Goal: Information Seeking & Learning: Learn about a topic

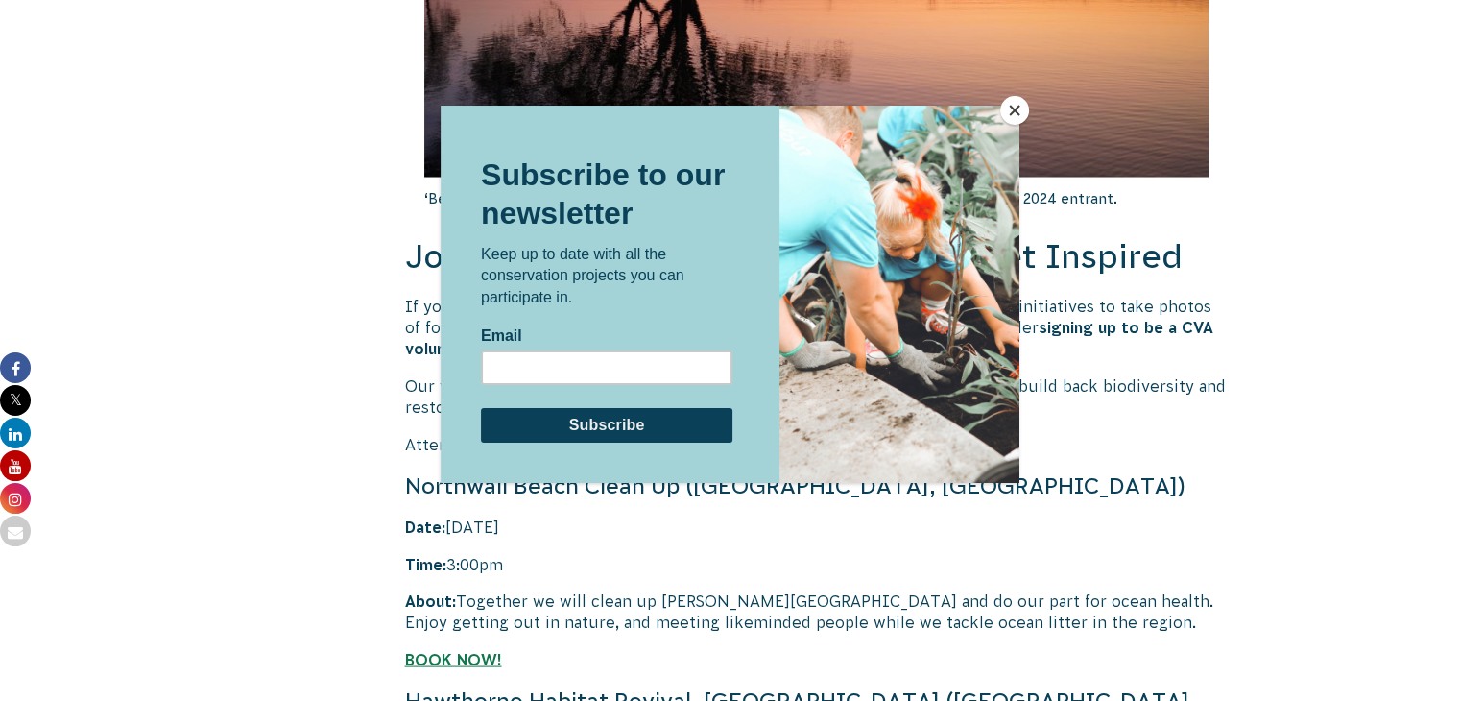
scroll to position [3674, 0]
click at [1012, 110] on button "Close" at bounding box center [1014, 110] width 29 height 29
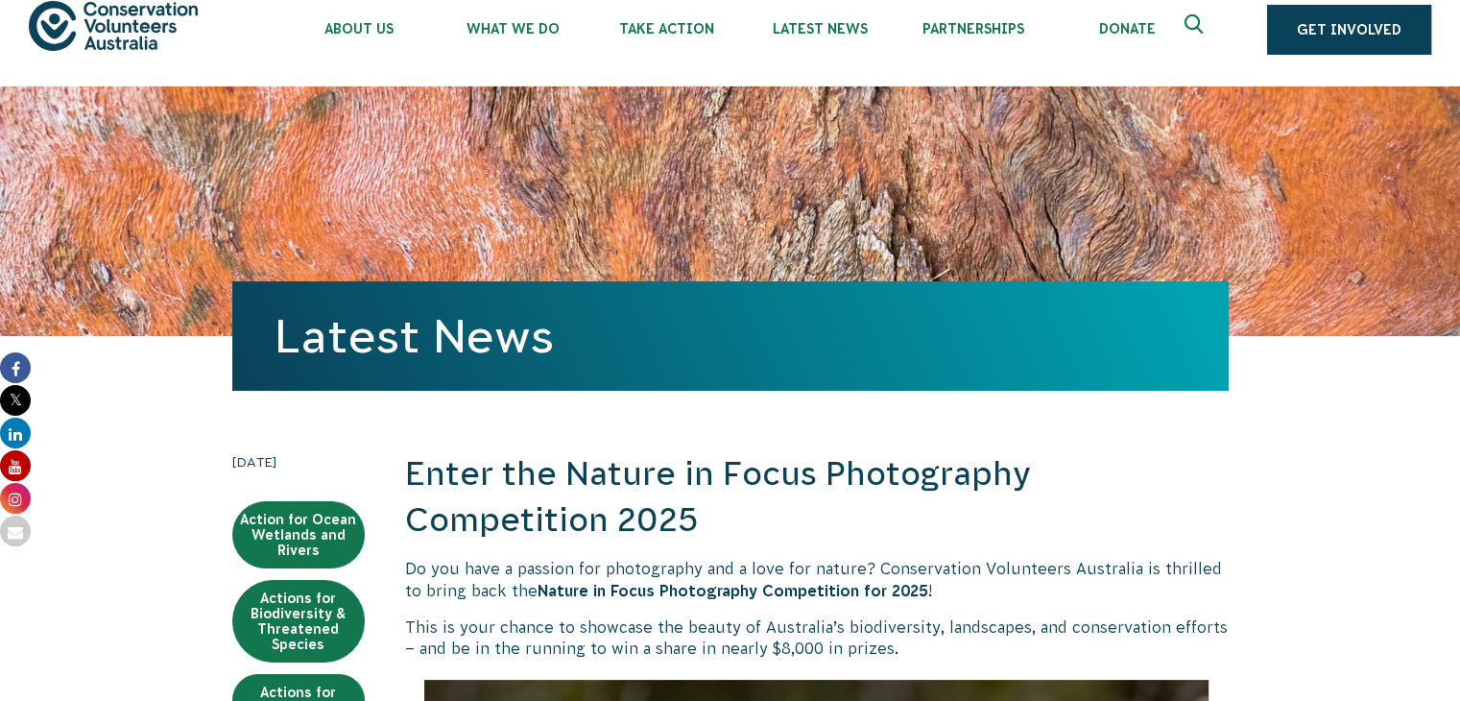
scroll to position [0, 0]
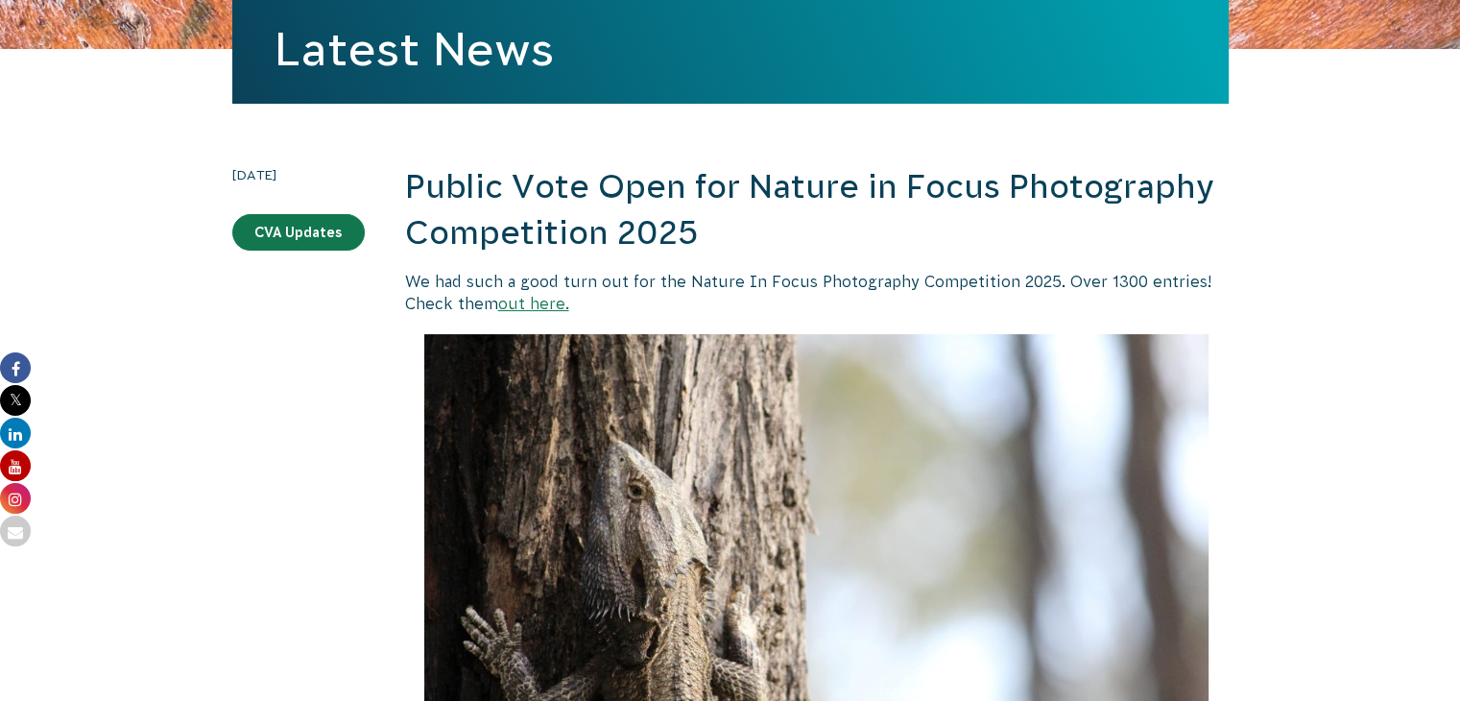
scroll to position [334, 0]
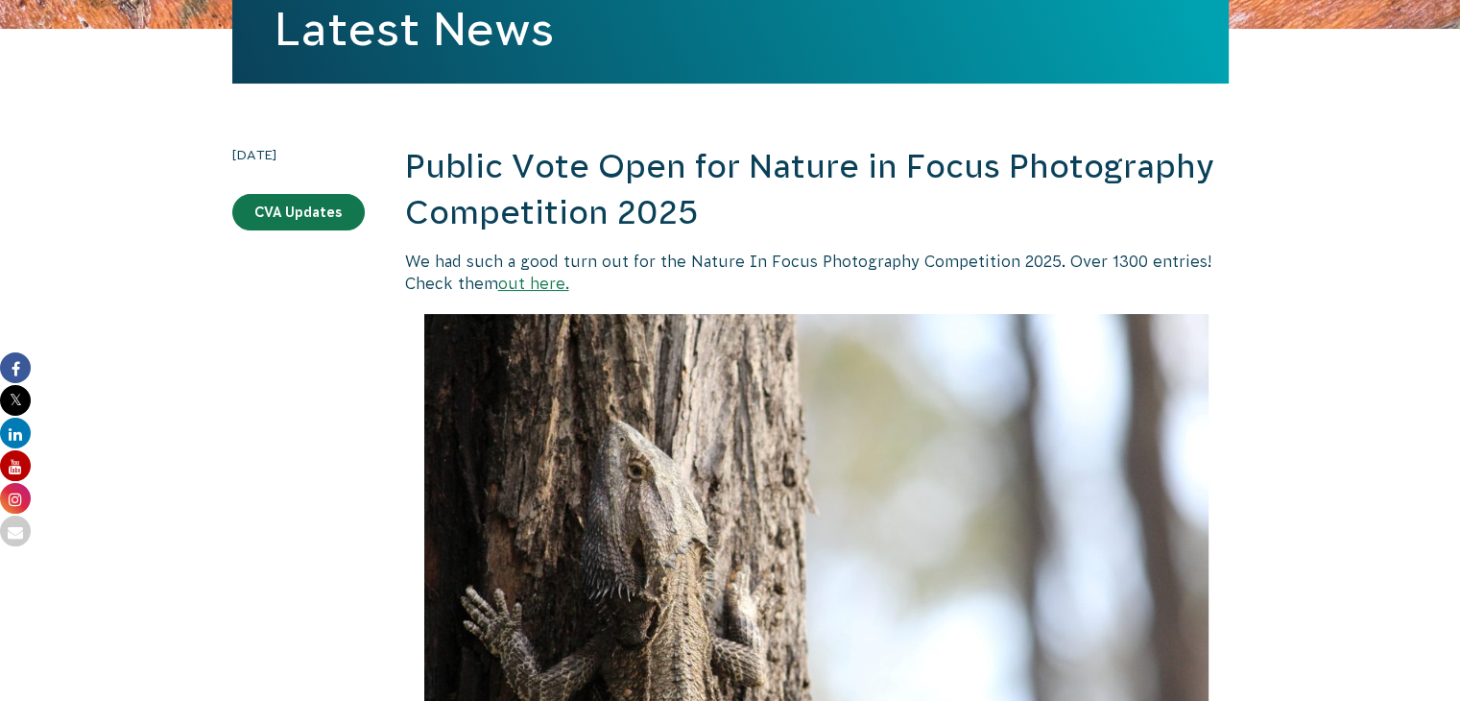
click at [541, 279] on link "out here." at bounding box center [533, 282] width 71 height 17
